Goal: Task Accomplishment & Management: Manage account settings

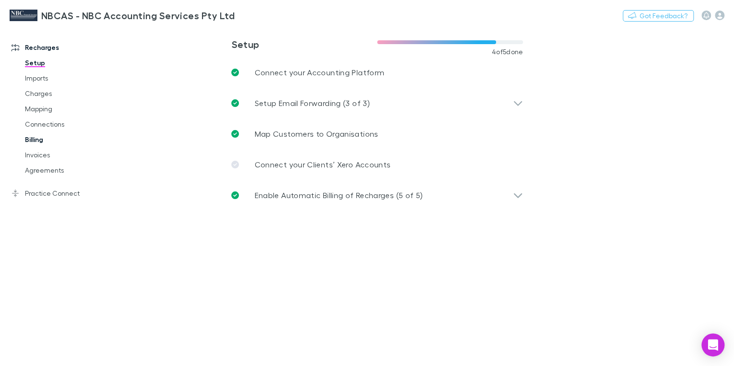
click at [34, 142] on link "Billing" at bounding box center [69, 139] width 109 height 15
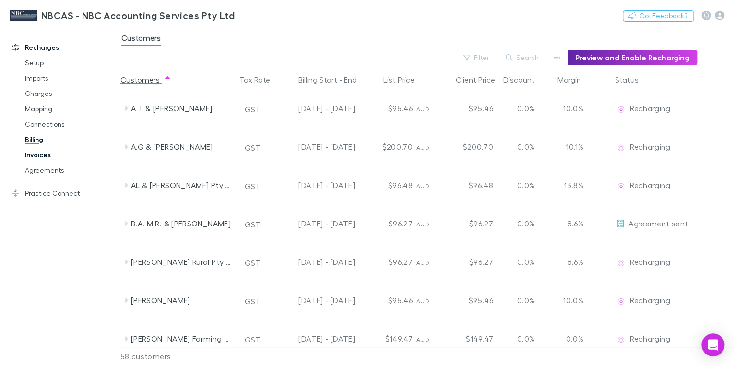
click at [36, 156] on link "Invoices" at bounding box center [69, 154] width 109 height 15
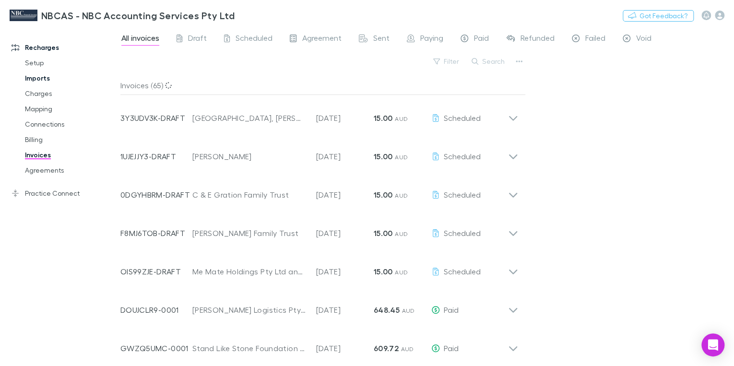
click at [36, 85] on link "Imports" at bounding box center [69, 78] width 109 height 15
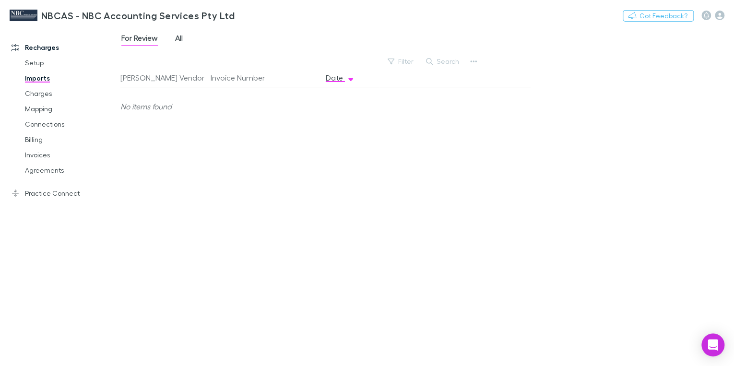
click at [181, 36] on span "All" at bounding box center [179, 39] width 8 height 12
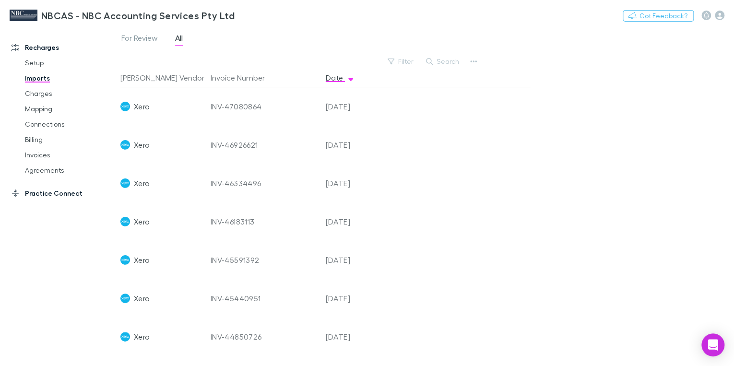
click at [38, 194] on link "Practice Connect" at bounding box center [63, 193] width 122 height 15
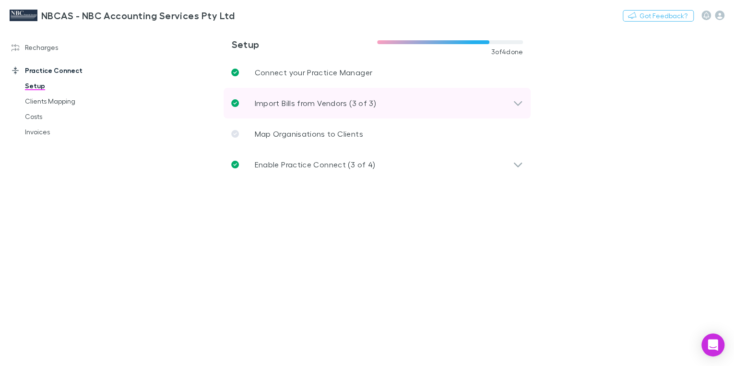
click at [296, 104] on p "Import Bills from Vendors (3 of 3)" at bounding box center [315, 103] width 122 height 12
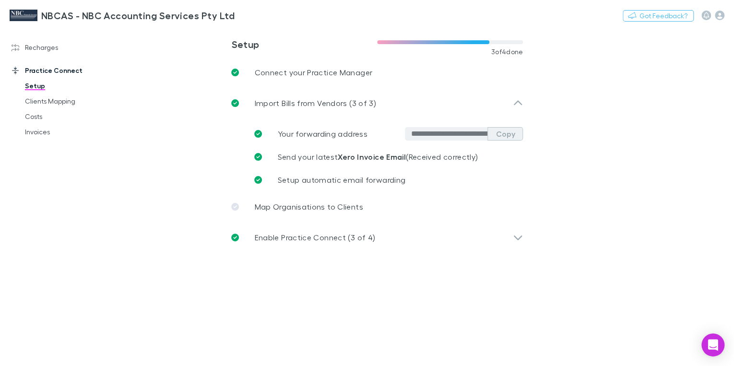
click at [507, 132] on button "Copy" at bounding box center [506, 133] width 36 height 13
click at [50, 48] on link "Recharges" at bounding box center [63, 47] width 122 height 15
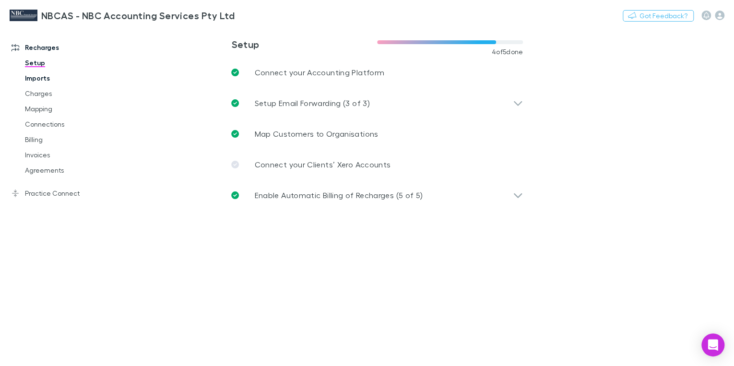
click at [42, 79] on link "Imports" at bounding box center [69, 78] width 109 height 15
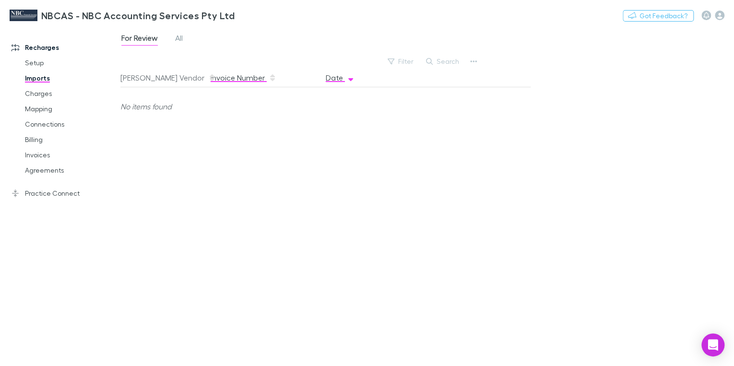
click at [229, 76] on button "Invoice Number" at bounding box center [244, 77] width 66 height 19
click at [232, 77] on button "Invoice Number" at bounding box center [244, 77] width 66 height 19
click at [179, 36] on span "All" at bounding box center [179, 39] width 8 height 12
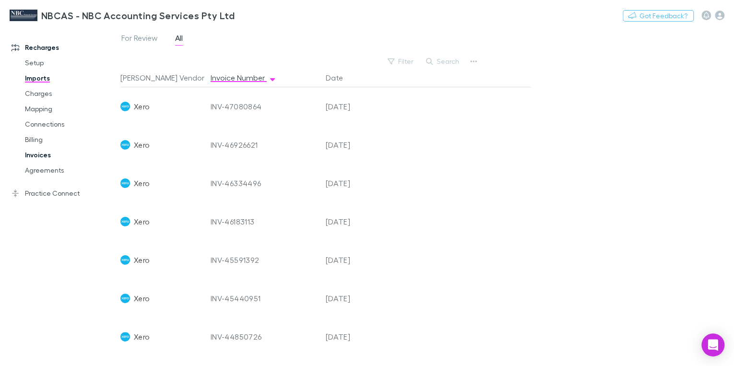
click at [35, 157] on link "Invoices" at bounding box center [69, 154] width 109 height 15
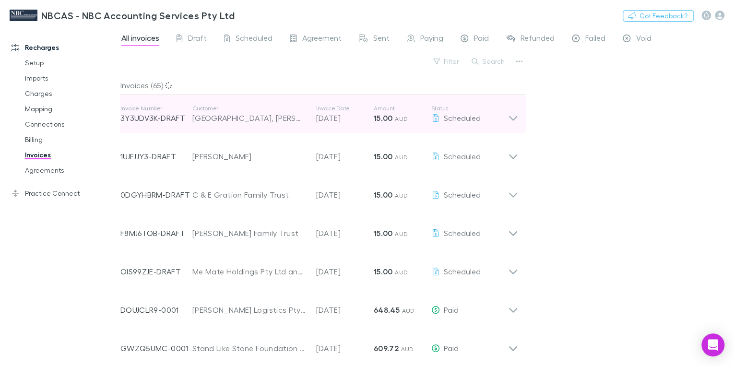
click at [208, 108] on p "Customer" at bounding box center [249, 109] width 114 height 8
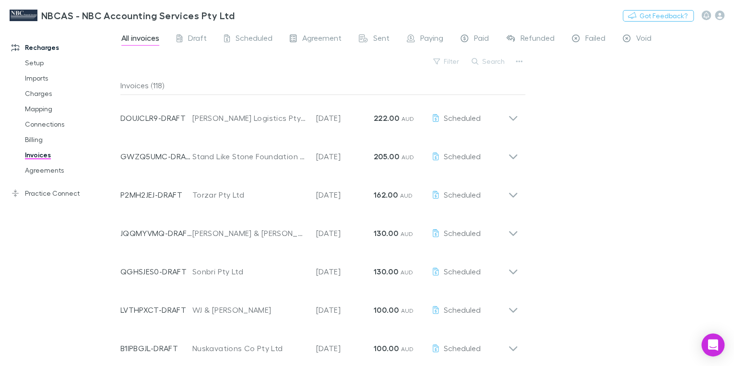
click at [208, 108] on p "Customer" at bounding box center [249, 109] width 114 height 8
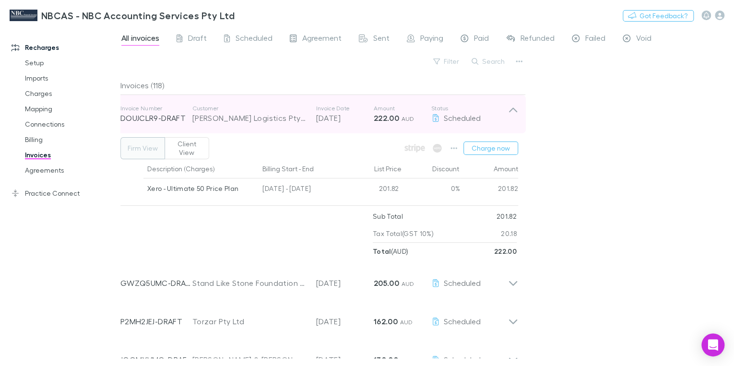
click at [205, 108] on p "Customer" at bounding box center [249, 109] width 114 height 8
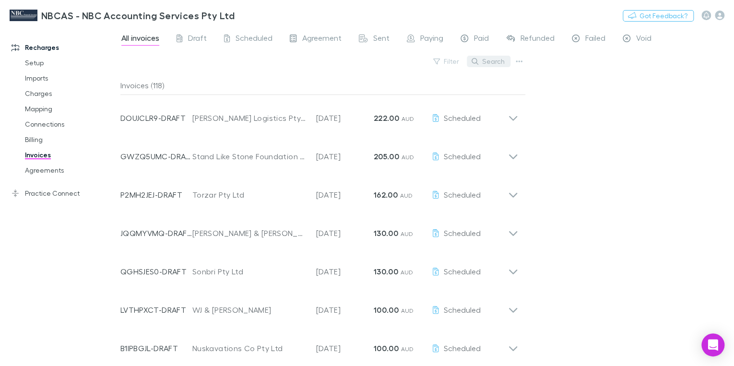
click at [484, 60] on button "Search" at bounding box center [489, 62] width 44 height 12
click at [456, 60] on input "text" at bounding box center [472, 61] width 48 height 13
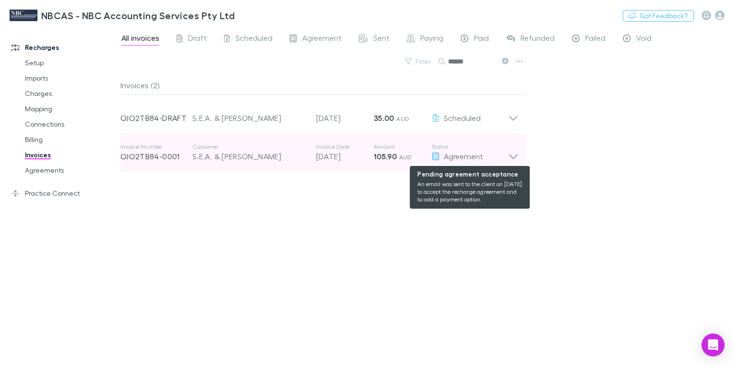
drag, startPoint x: 457, startPoint y: 158, endPoint x: 389, endPoint y: 157, distance: 68.2
click at [389, 157] on strong "105.90" at bounding box center [385, 157] width 23 height 10
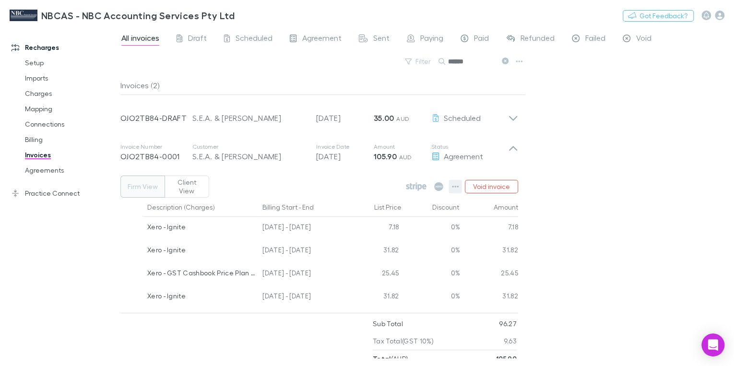
click at [454, 186] on icon "button" at bounding box center [455, 187] width 7 height 2
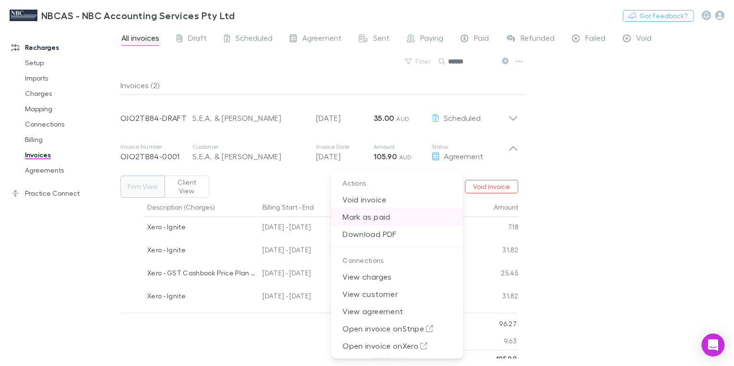
click at [374, 217] on p "Mark as paid" at bounding box center [397, 216] width 132 height 17
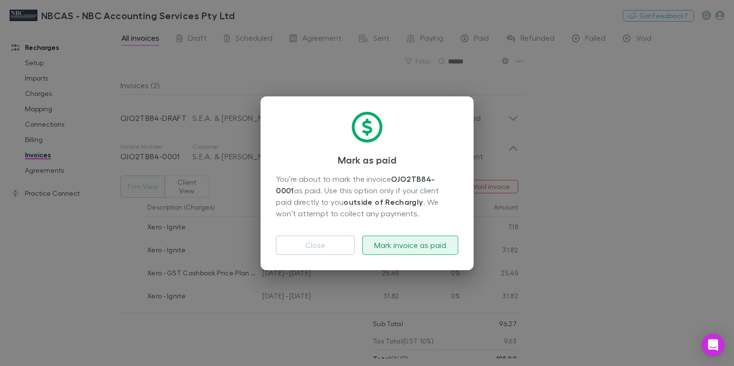
click at [396, 243] on button "Mark invoice as paid" at bounding box center [410, 245] width 96 height 19
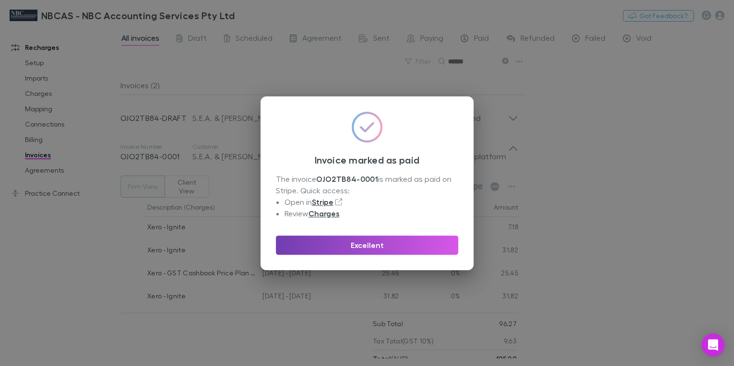
click at [355, 250] on button "Excellent" at bounding box center [367, 245] width 182 height 19
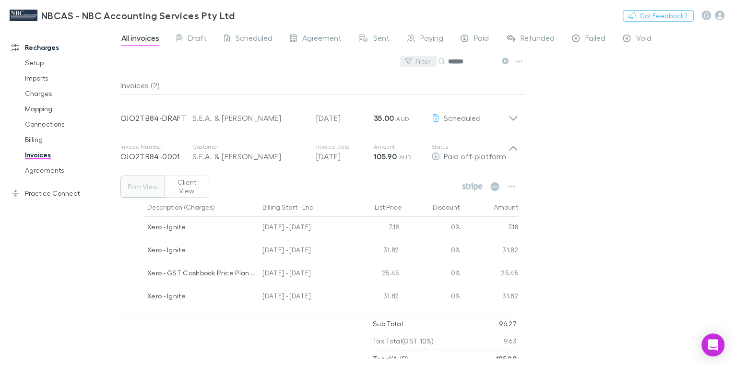
click at [412, 60] on icon "button" at bounding box center [408, 61] width 7 height 7
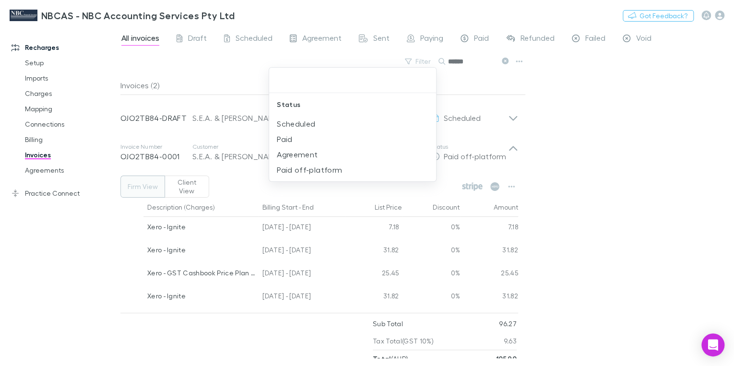
click at [456, 63] on div at bounding box center [367, 183] width 734 height 366
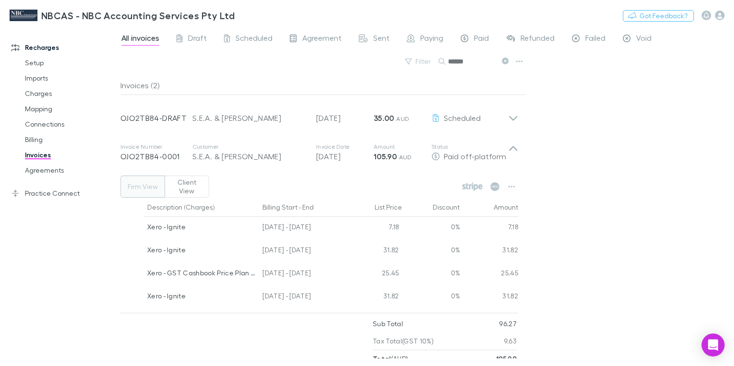
drag, startPoint x: 472, startPoint y: 61, endPoint x: 445, endPoint y: 61, distance: 27.8
click at [445, 61] on div "******" at bounding box center [475, 62] width 72 height 12
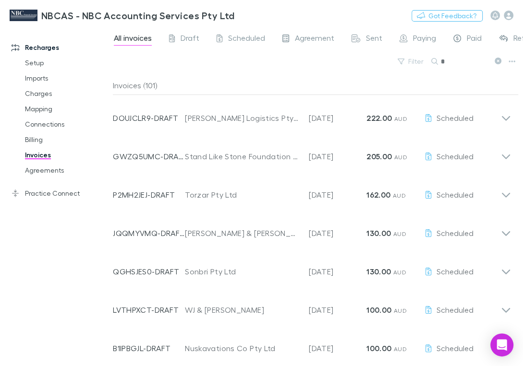
click at [459, 70] on div "Filter Search *" at bounding box center [316, 65] width 406 height 21
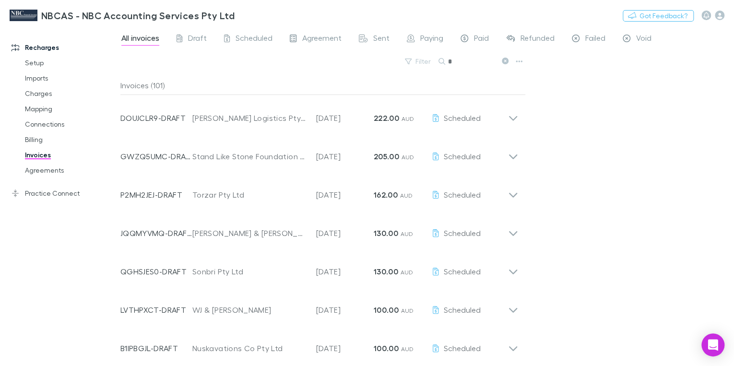
drag, startPoint x: 448, startPoint y: 60, endPoint x: 475, endPoint y: 60, distance: 26.9
click at [474, 60] on input "*" at bounding box center [472, 61] width 48 height 13
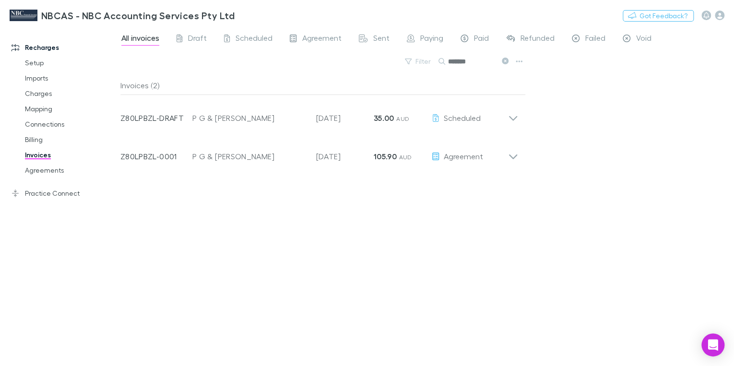
type input "*******"
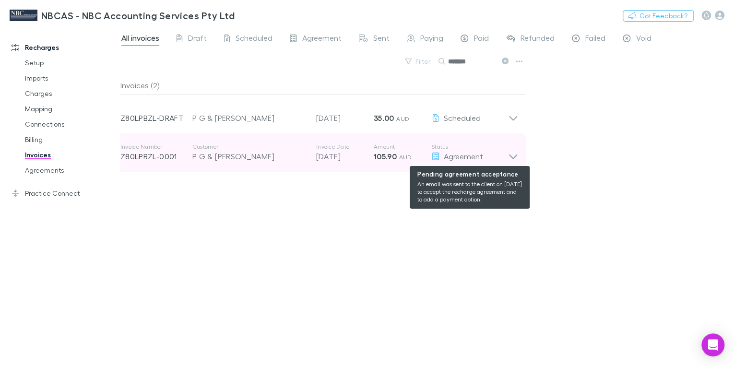
click at [457, 156] on span "Agreement" at bounding box center [463, 156] width 39 height 9
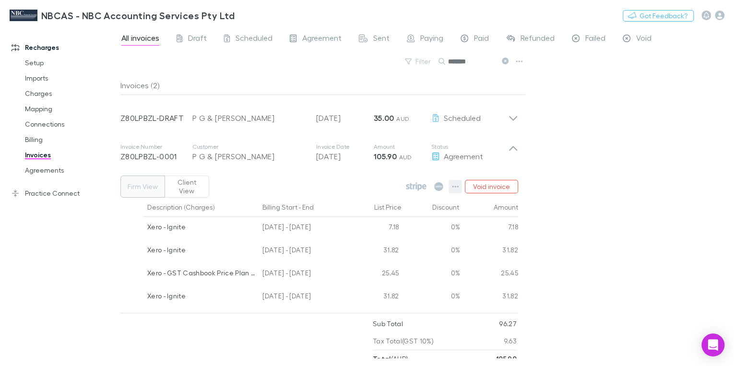
click at [455, 183] on icon "button" at bounding box center [455, 187] width 7 height 8
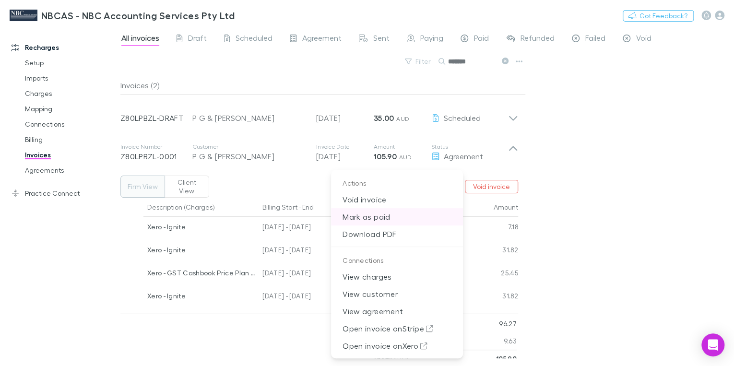
click at [370, 219] on p "Mark as paid" at bounding box center [397, 216] width 132 height 17
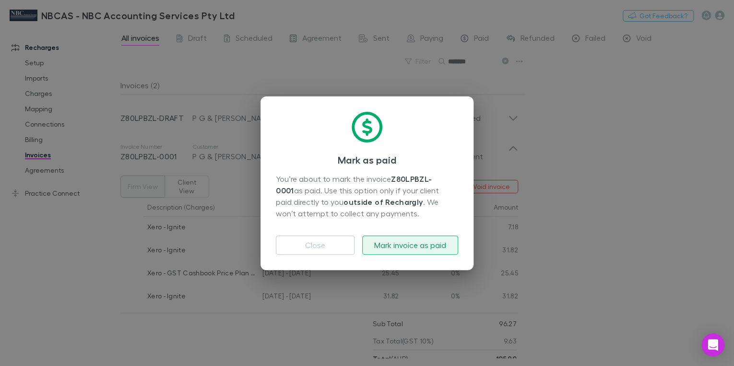
click at [413, 248] on button "Mark invoice as paid" at bounding box center [410, 245] width 96 height 19
